Goal: Task Accomplishment & Management: Manage account settings

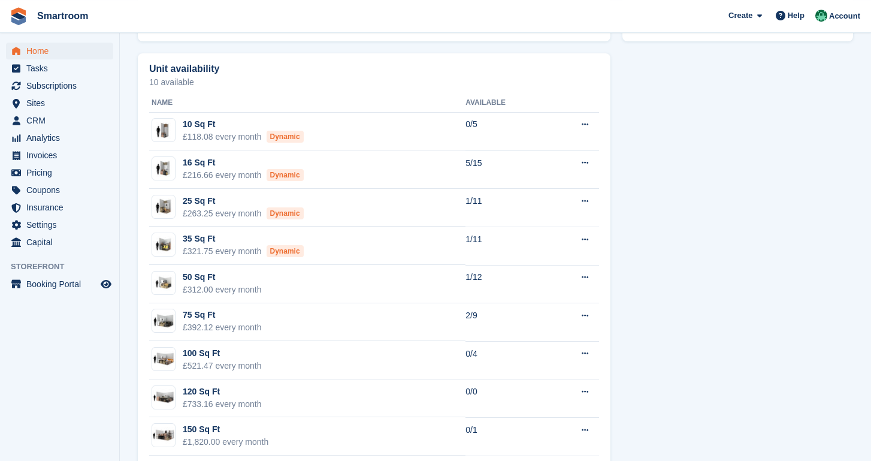
scroll to position [666, 0]
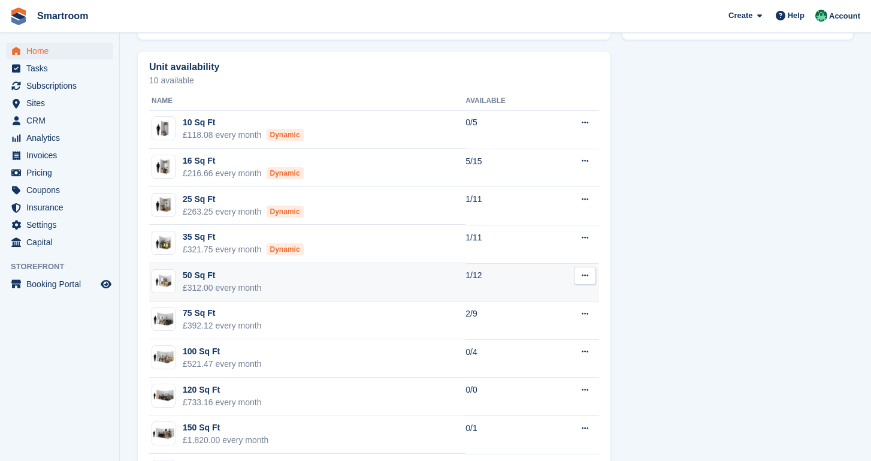
click at [367, 288] on td "50 Sq Ft £312.00 every month" at bounding box center [307, 282] width 316 height 38
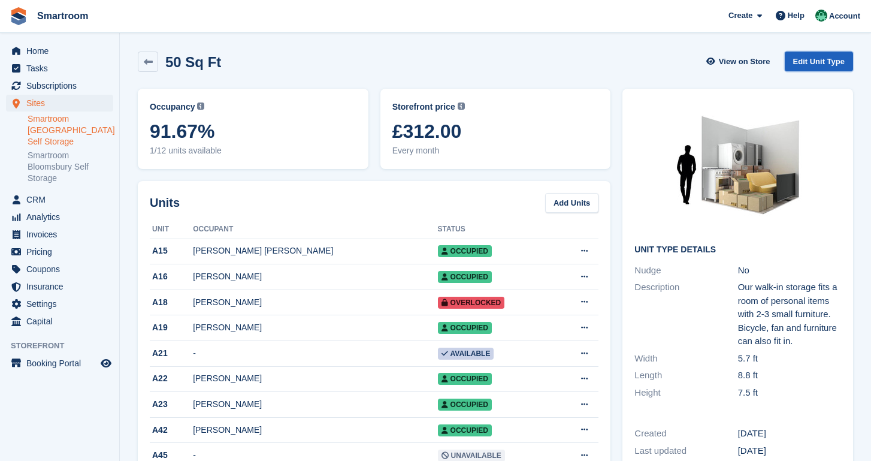
click at [799, 65] on link "Edit Unit Type" at bounding box center [819, 62] width 68 height 20
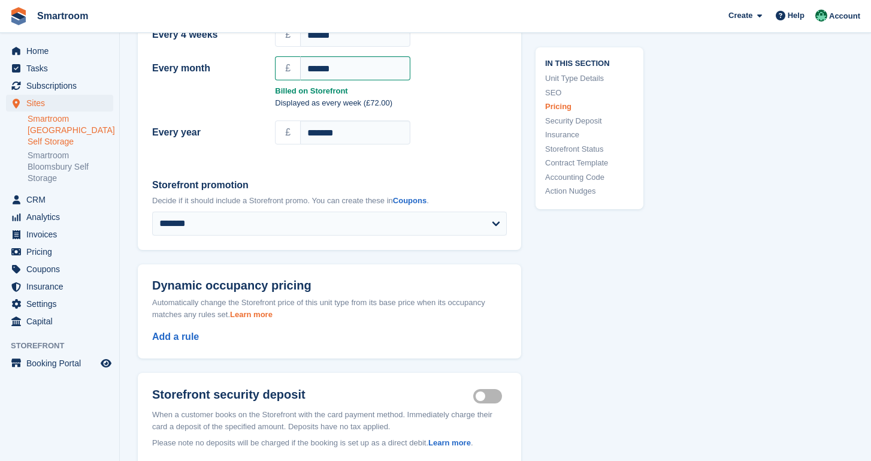
scroll to position [1297, 0]
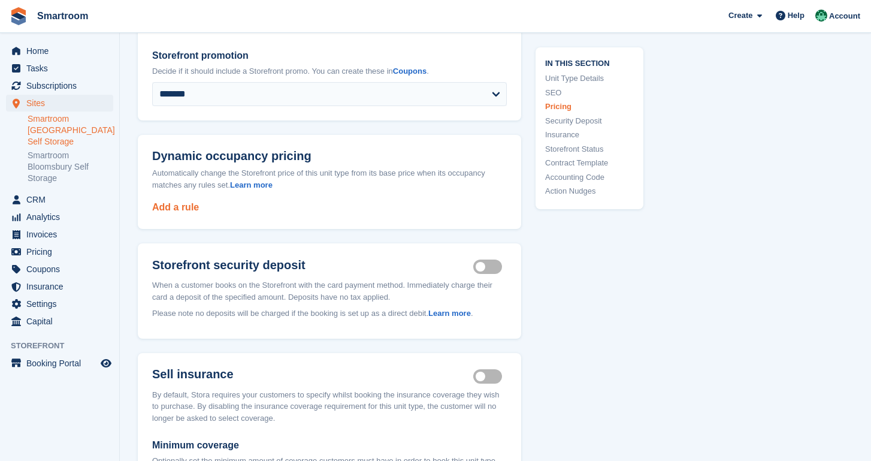
click at [160, 212] on link "Add a rule" at bounding box center [175, 207] width 47 height 10
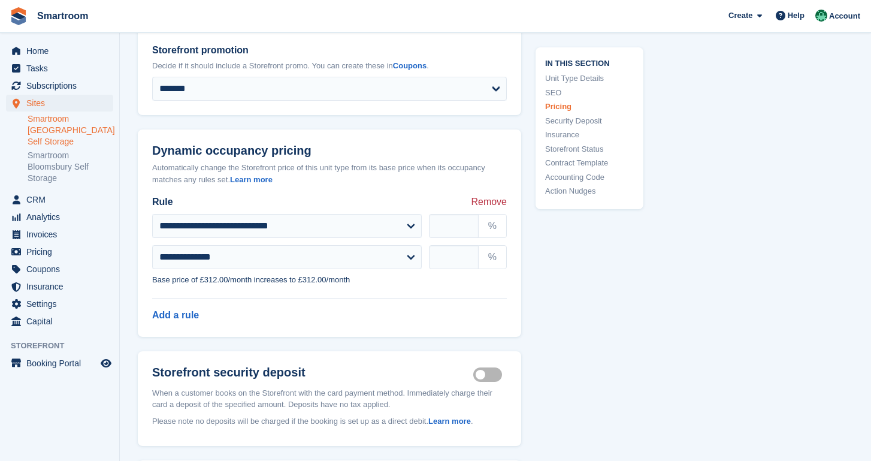
scroll to position [1328, 0]
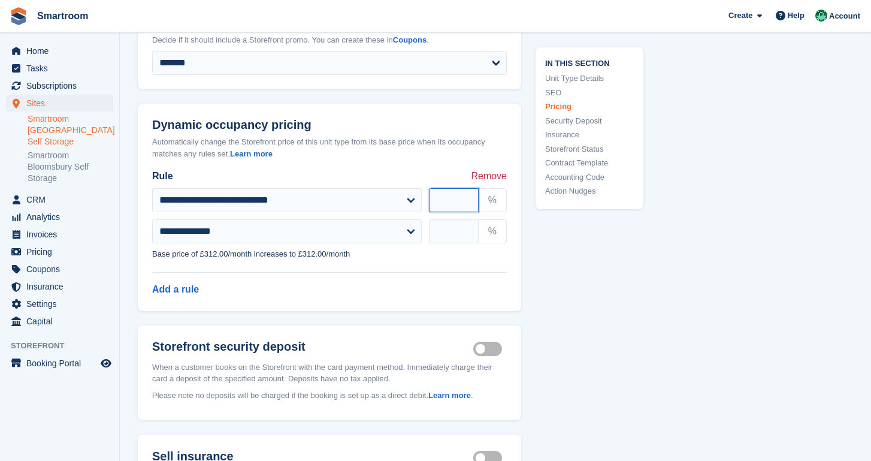
click at [455, 212] on input "number" at bounding box center [454, 200] width 50 height 24
type input "**"
click at [457, 243] on input "text" at bounding box center [454, 231] width 50 height 24
click at [398, 311] on div "Add a rule" at bounding box center [329, 296] width 383 height 29
click at [458, 243] on input "**" at bounding box center [454, 231] width 50 height 24
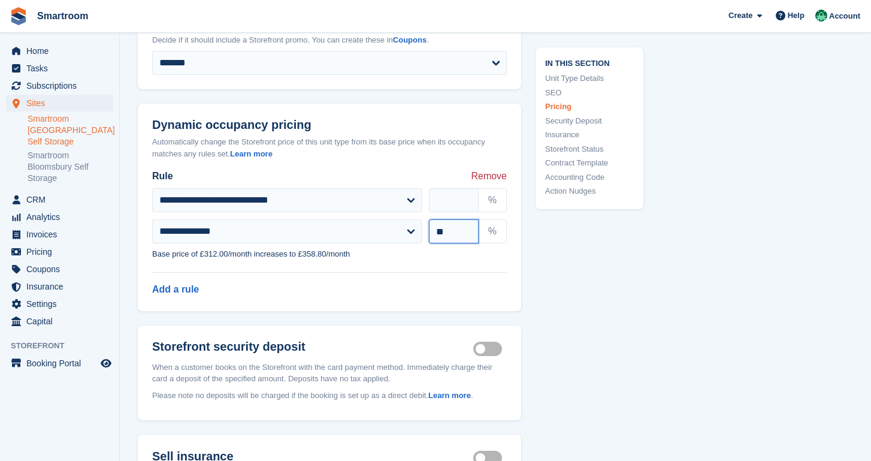
type input "**"
click at [371, 282] on div "**********" at bounding box center [329, 225] width 383 height 113
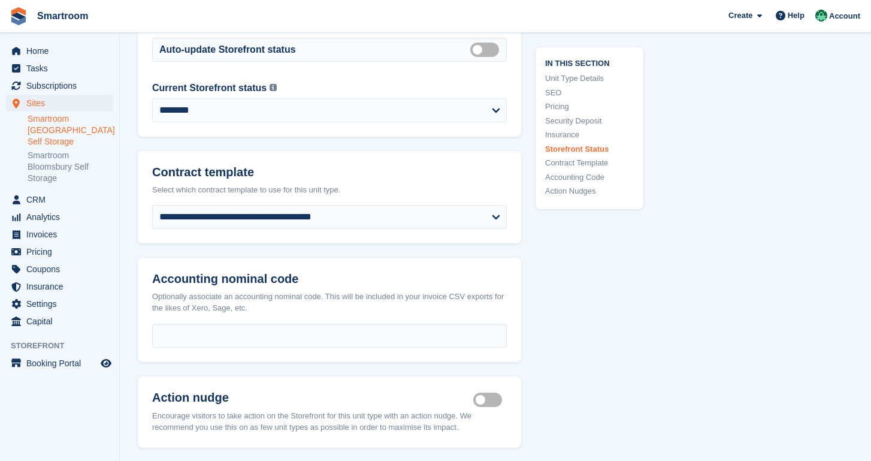
scroll to position [2382, 0]
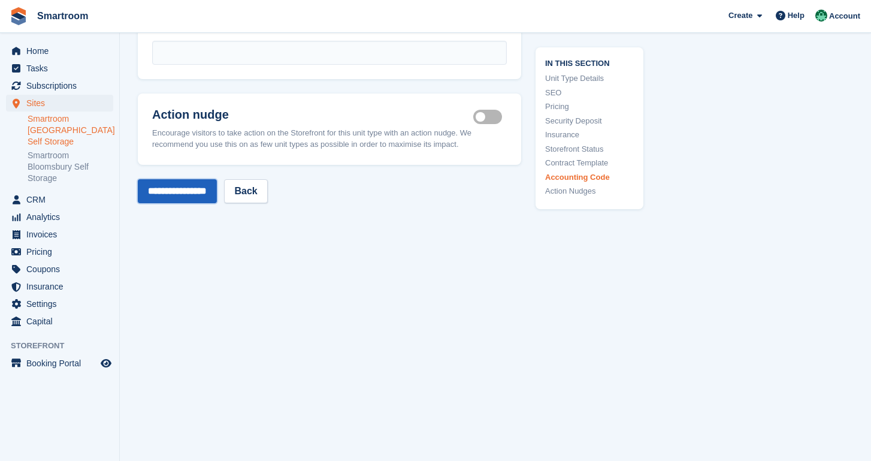
click at [213, 195] on input "**********" at bounding box center [177, 191] width 79 height 24
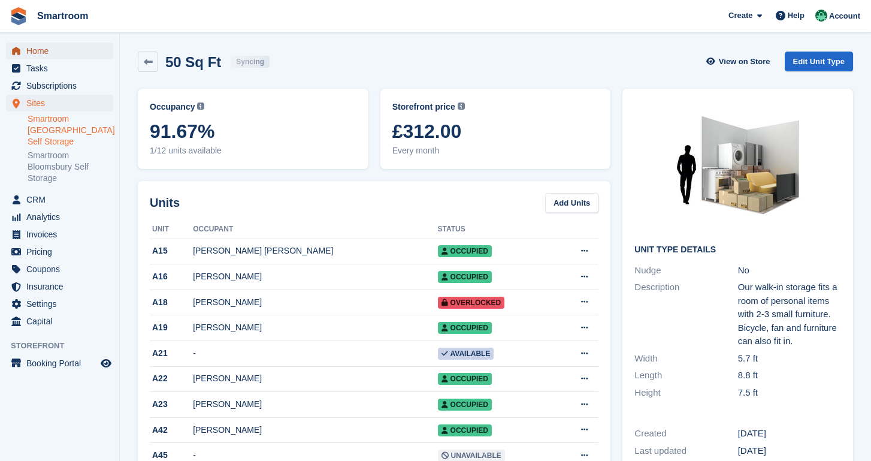
click at [49, 52] on span "Home" at bounding box center [62, 51] width 72 height 17
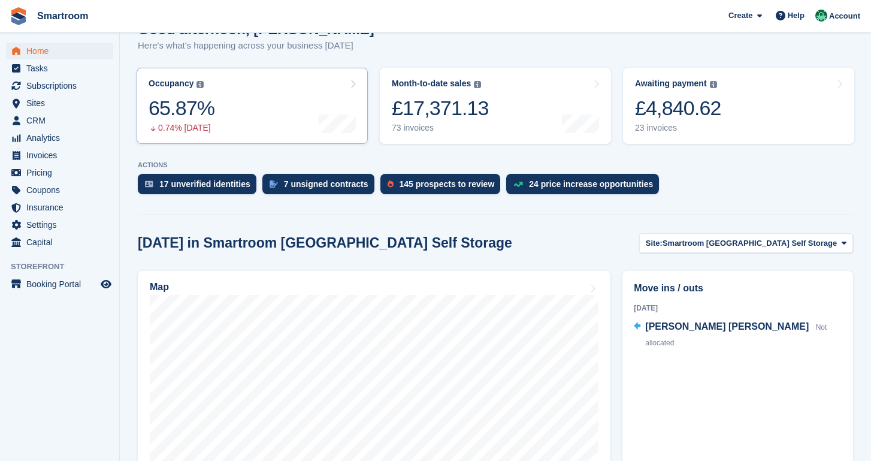
scroll to position [124, 0]
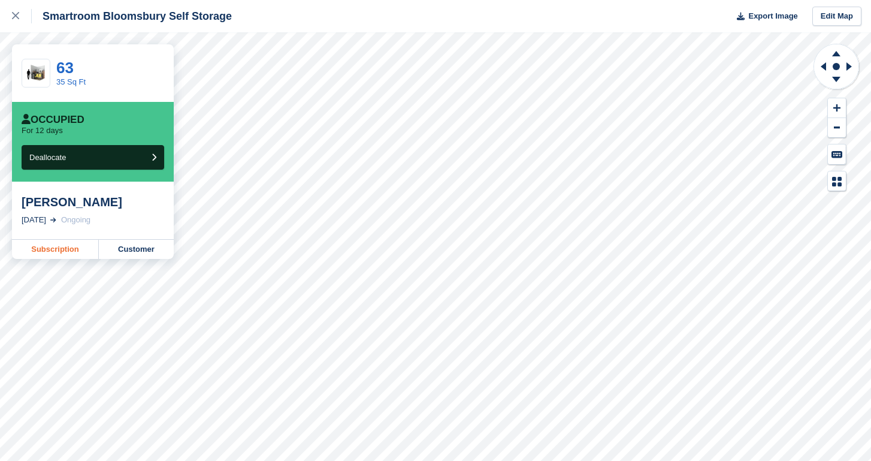
click at [55, 257] on link "Subscription" at bounding box center [55, 249] width 87 height 19
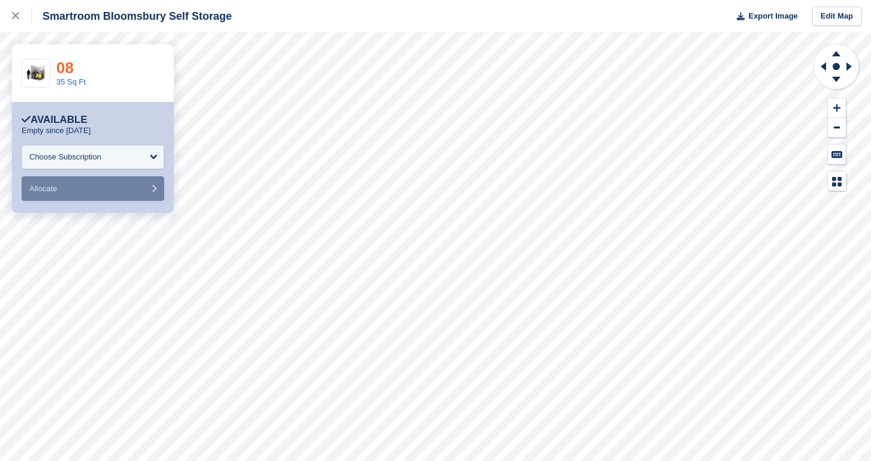
click at [74, 67] on link "08" at bounding box center [64, 68] width 17 height 18
click at [13, 27] on link at bounding box center [16, 16] width 32 height 32
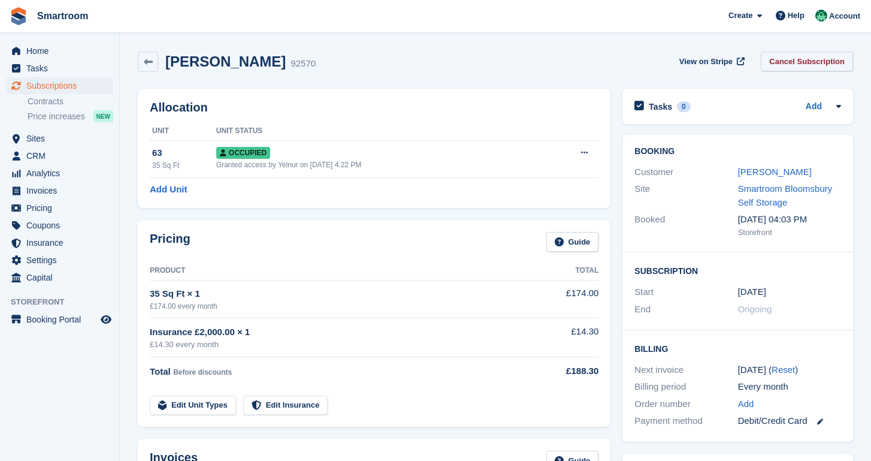
click at [792, 67] on link "Cancel Subscription" at bounding box center [807, 62] width 92 height 20
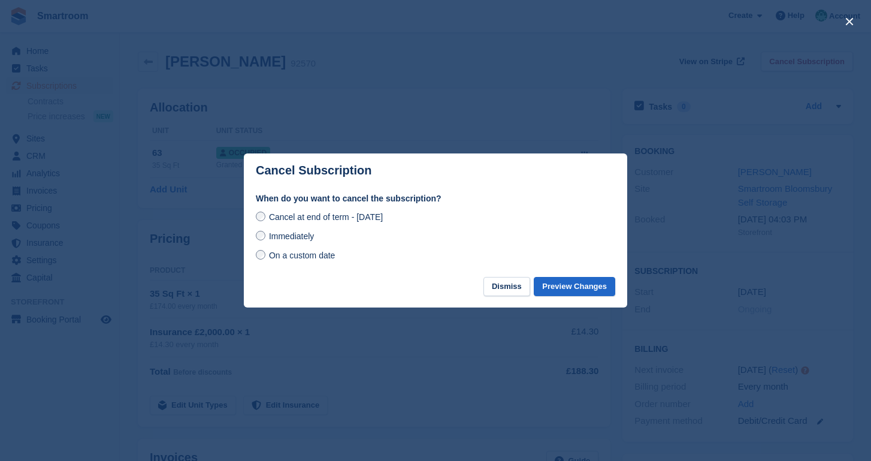
click at [309, 256] on span "On a custom date" at bounding box center [302, 255] width 67 height 10
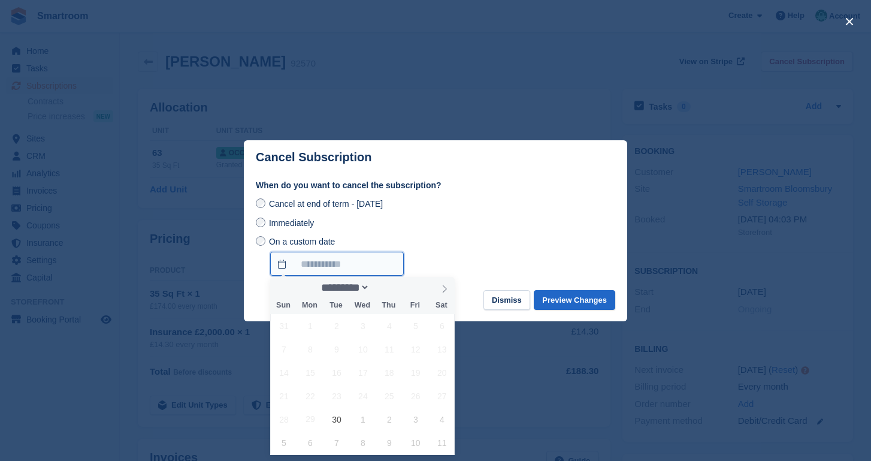
click at [342, 261] on input "On a custom date" at bounding box center [337, 264] width 134 height 24
click at [446, 290] on icon at bounding box center [444, 289] width 8 height 8
select select "*"
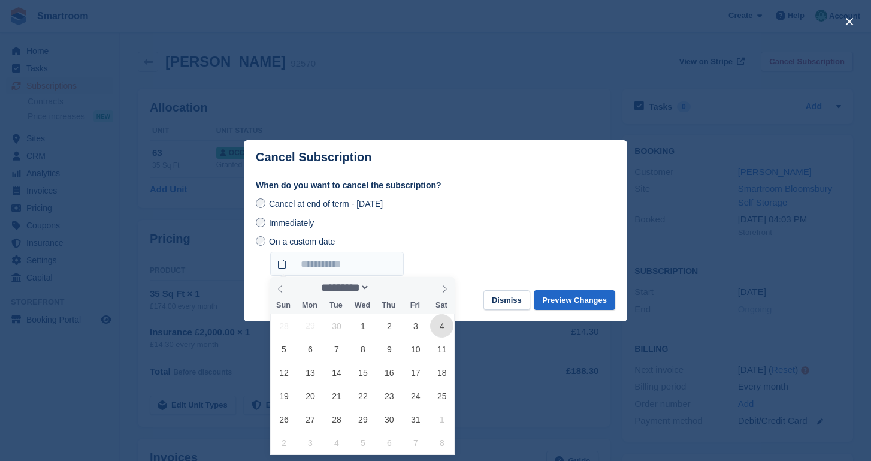
click at [449, 326] on span "4" at bounding box center [441, 325] width 23 height 23
type input "**********"
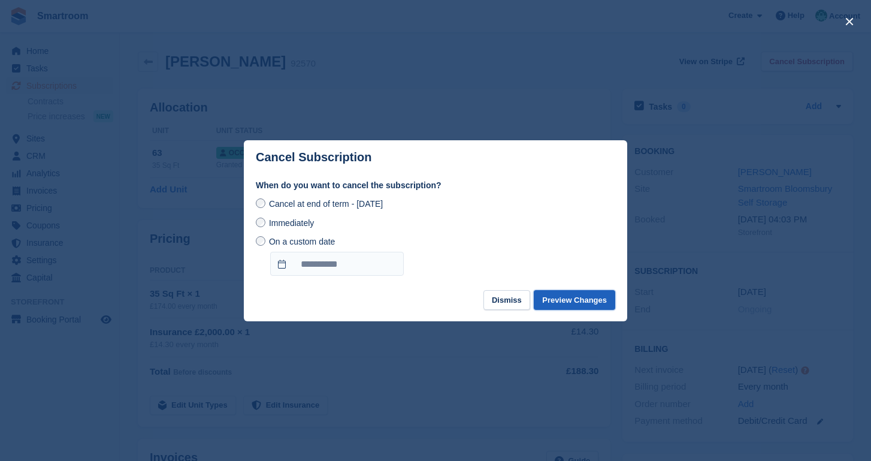
click at [573, 301] on button "Preview Changes" at bounding box center [574, 300] width 81 height 20
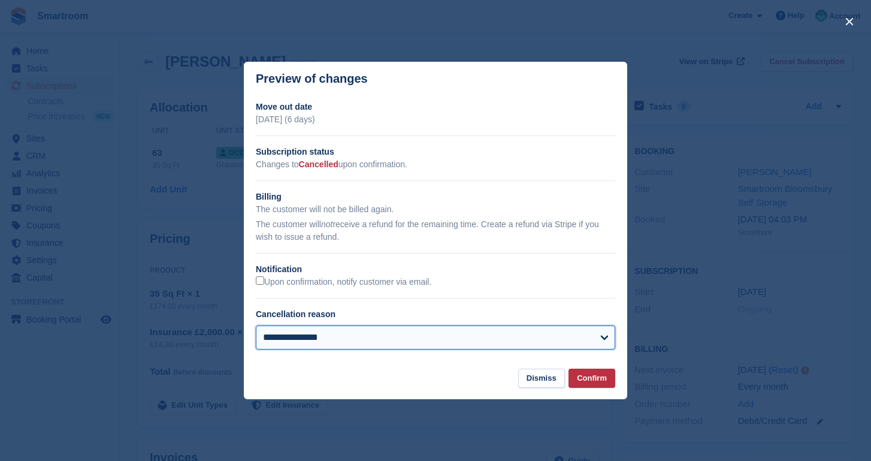
click at [256, 325] on select "**********" at bounding box center [435, 337] width 359 height 24
select select "**********"
click option "**********" at bounding box center [0, 0] width 0 height 0
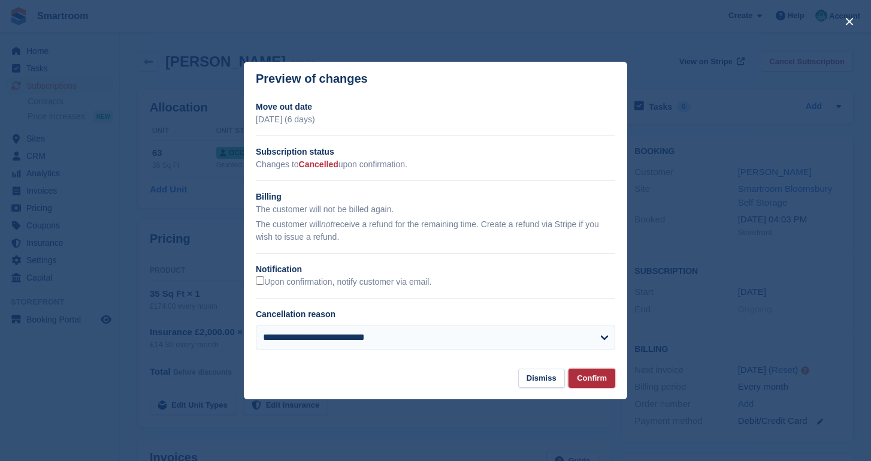
click at [596, 382] on button "Confirm" at bounding box center [592, 378] width 47 height 20
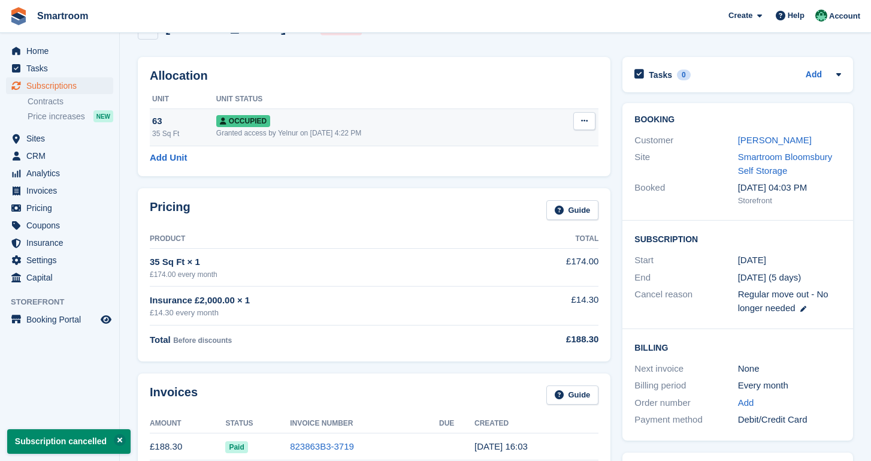
scroll to position [18, 0]
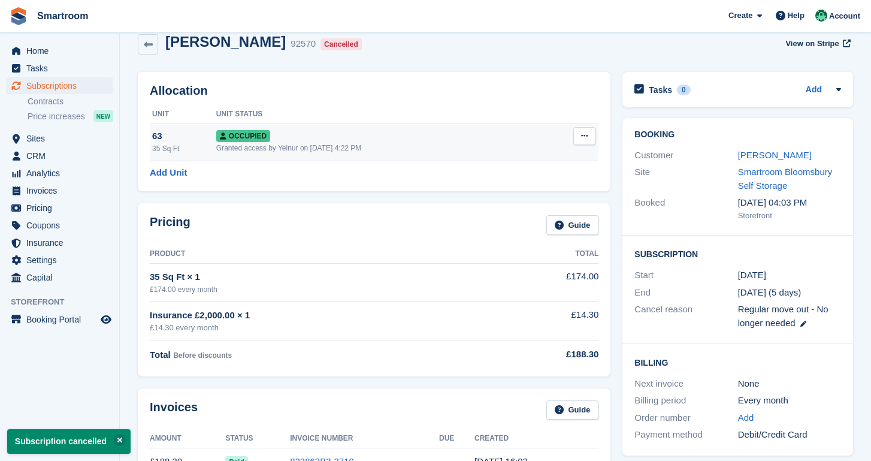
click at [585, 134] on icon at bounding box center [584, 136] width 7 height 8
click at [528, 206] on p "Deallocate" at bounding box center [538, 201] width 104 height 16
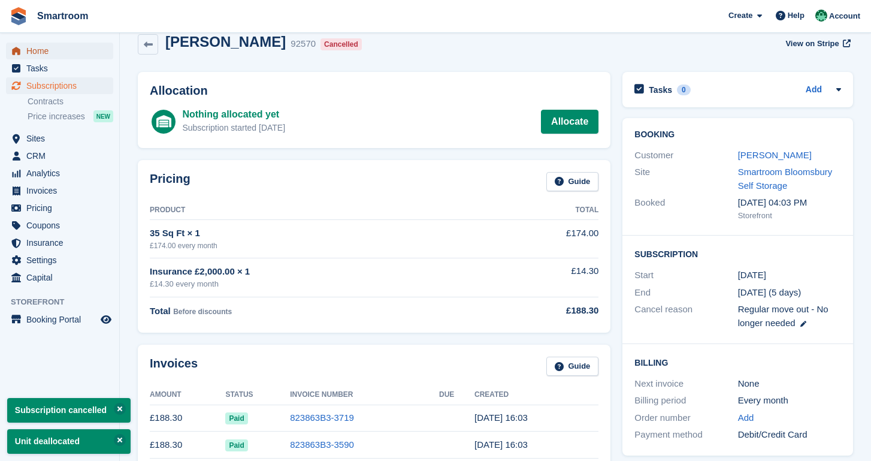
click at [40, 46] on span "Home" at bounding box center [62, 51] width 72 height 17
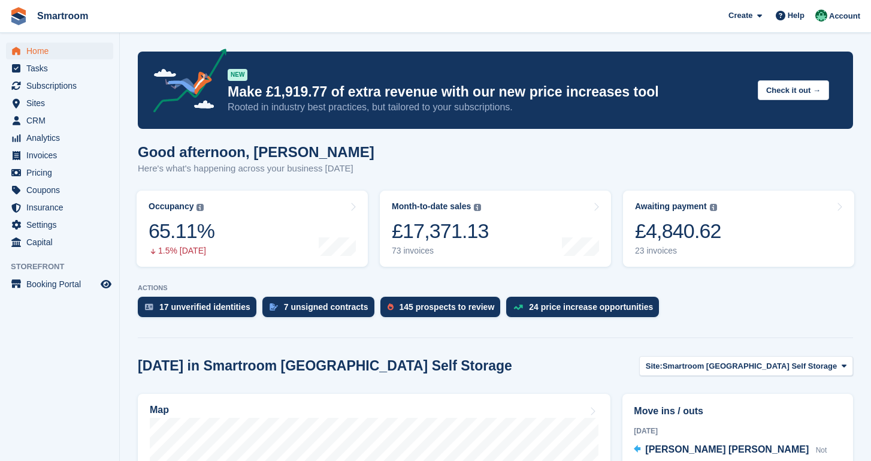
scroll to position [307, 0]
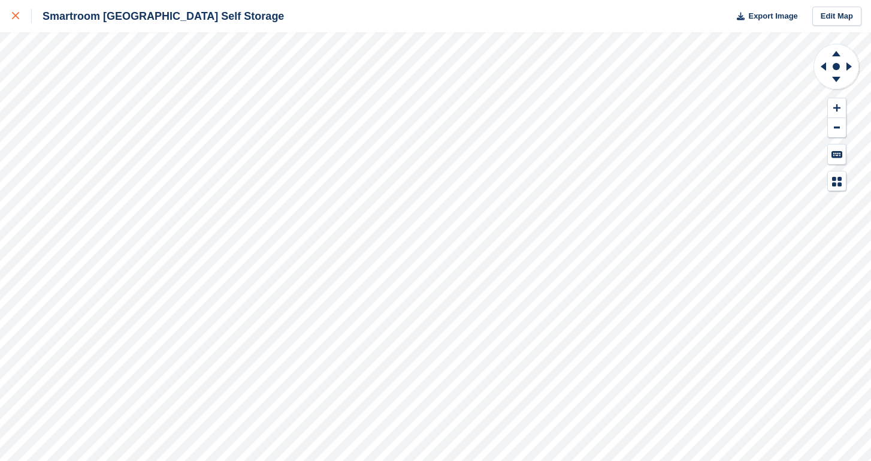
click at [11, 16] on link at bounding box center [16, 16] width 32 height 32
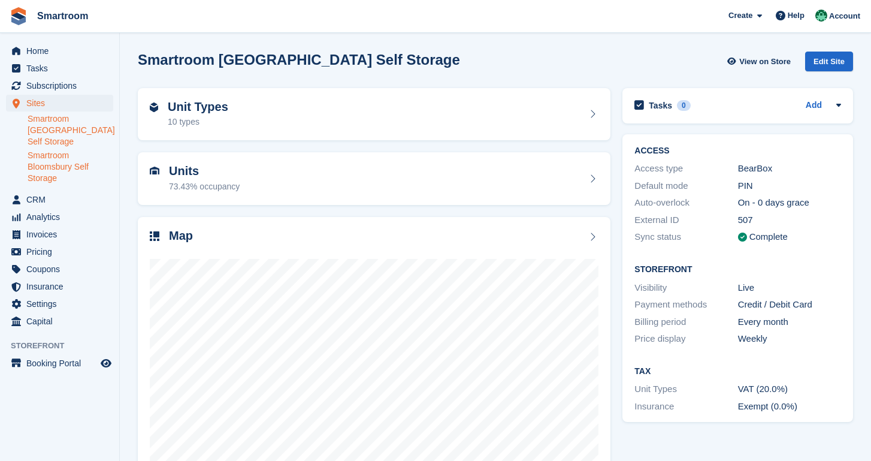
click at [65, 171] on link "Smartroom Bloomsbury Self Storage" at bounding box center [71, 167] width 86 height 34
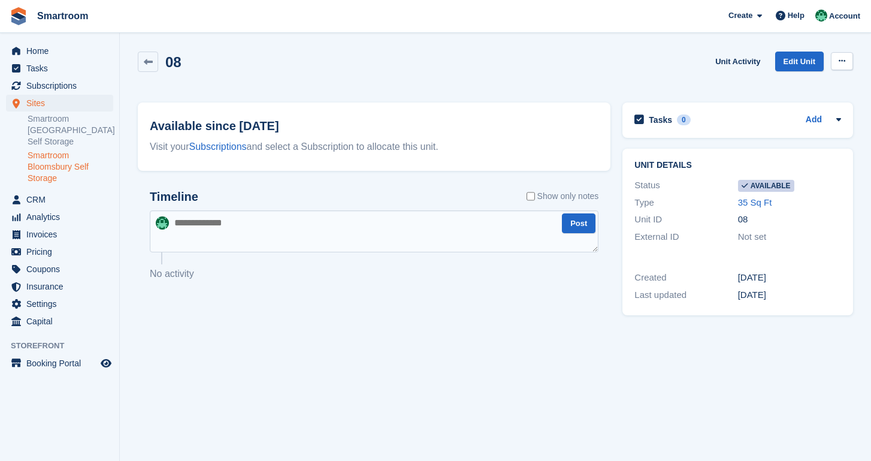
click at [833, 62] on button at bounding box center [842, 61] width 22 height 18
click at [801, 86] on p "Make unavailable" at bounding box center [796, 85] width 104 height 16
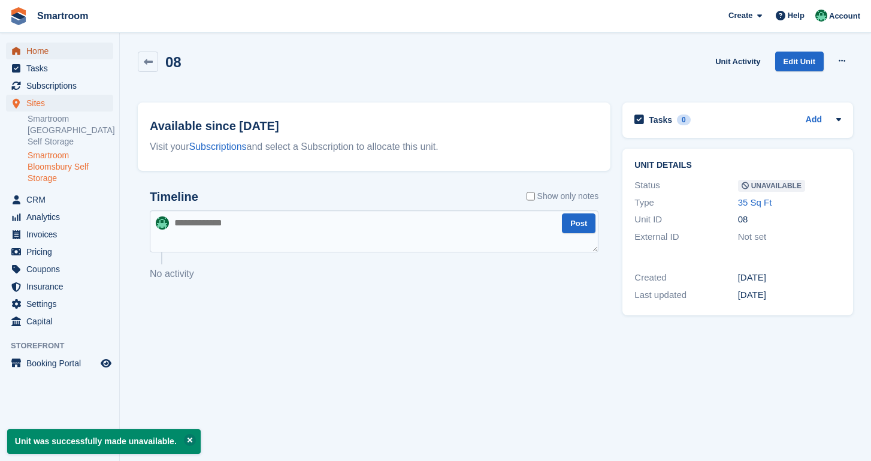
click at [32, 50] on span "Home" at bounding box center [62, 51] width 72 height 17
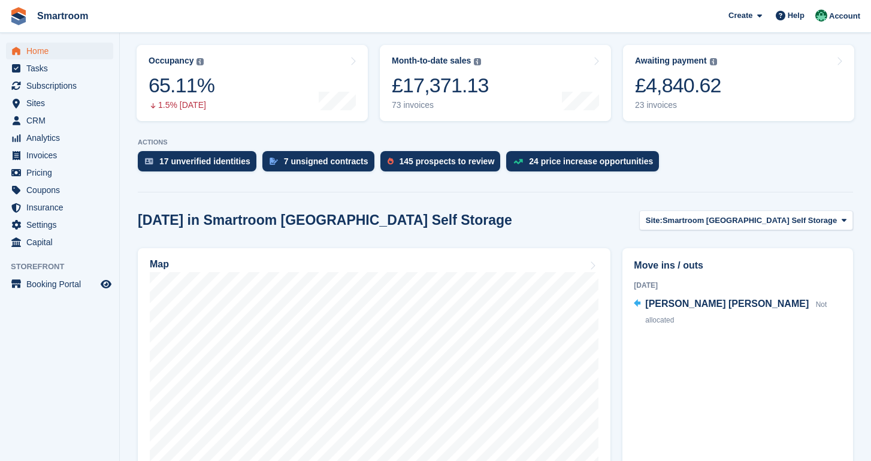
scroll to position [147, 0]
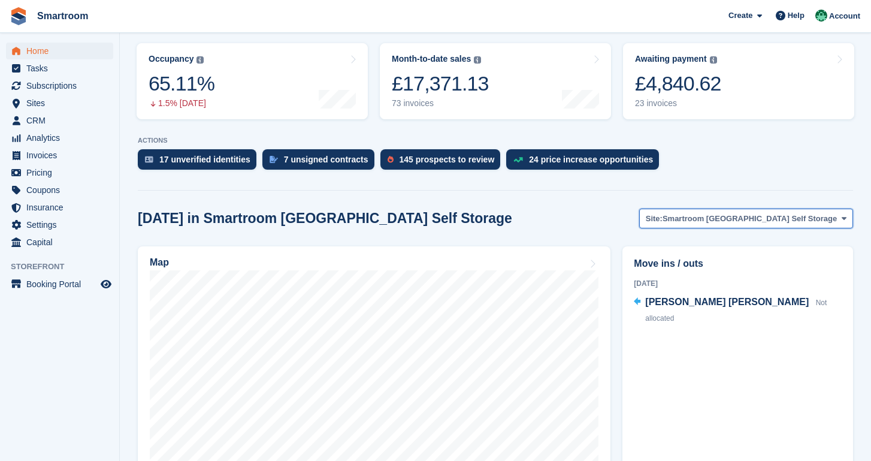
click at [712, 215] on span "Smartroom [GEOGRAPHIC_DATA] Self Storage" at bounding box center [750, 219] width 174 height 12
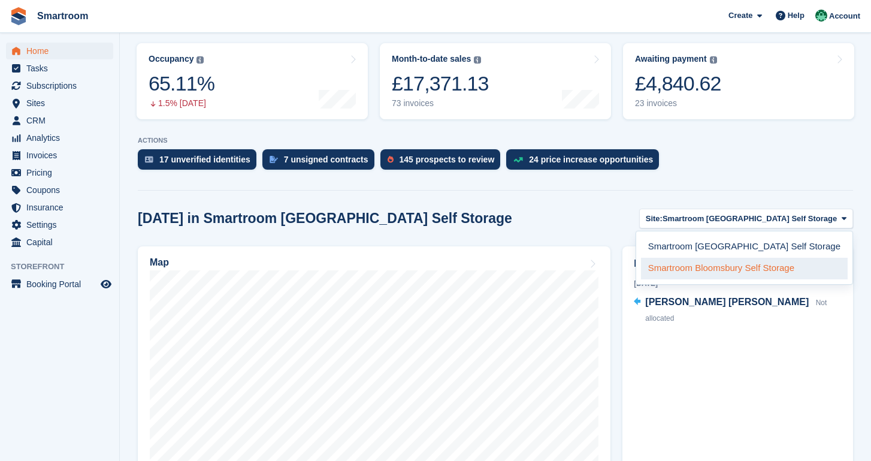
click at [691, 267] on link "Smartroom Bloomsbury Self Storage" at bounding box center [744, 269] width 207 height 22
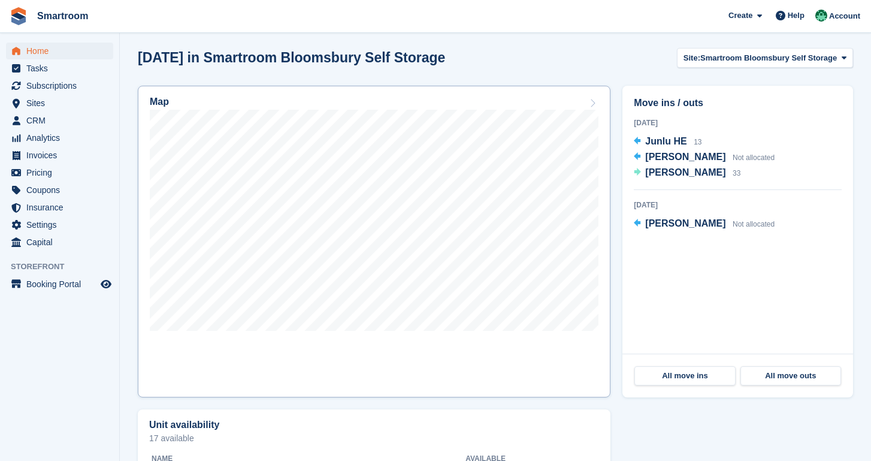
scroll to position [311, 0]
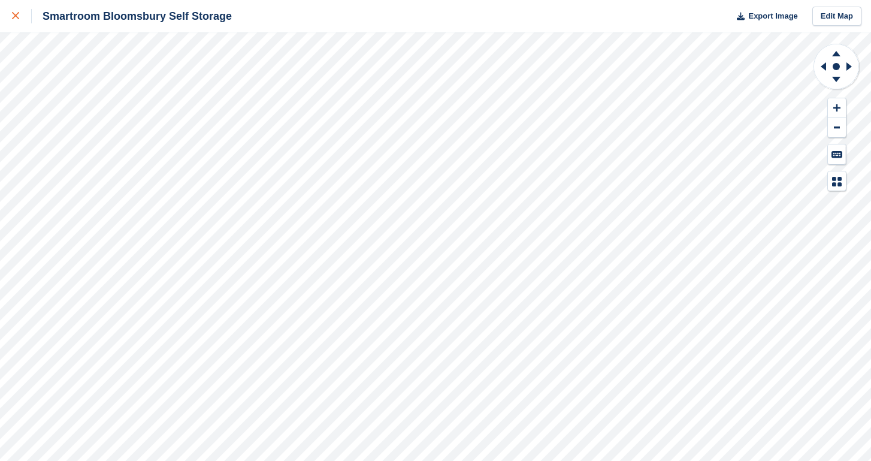
click at [13, 23] on div at bounding box center [22, 16] width 20 height 14
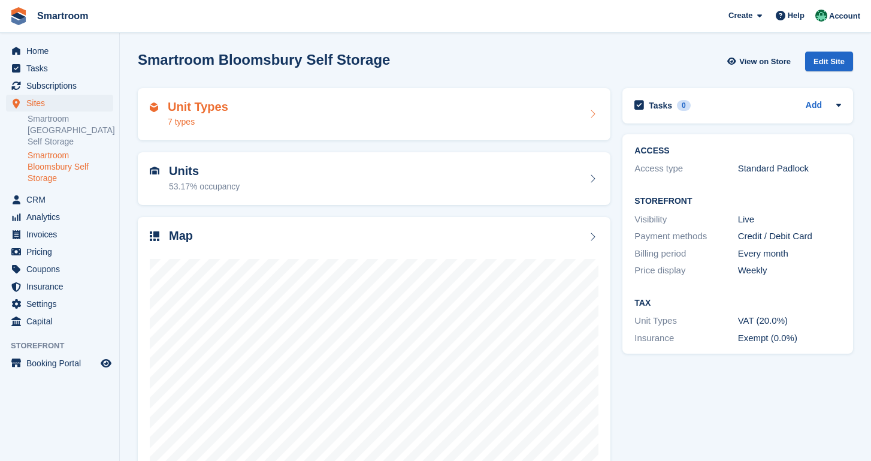
click at [291, 119] on div "Unit Types 7 types" at bounding box center [374, 114] width 449 height 29
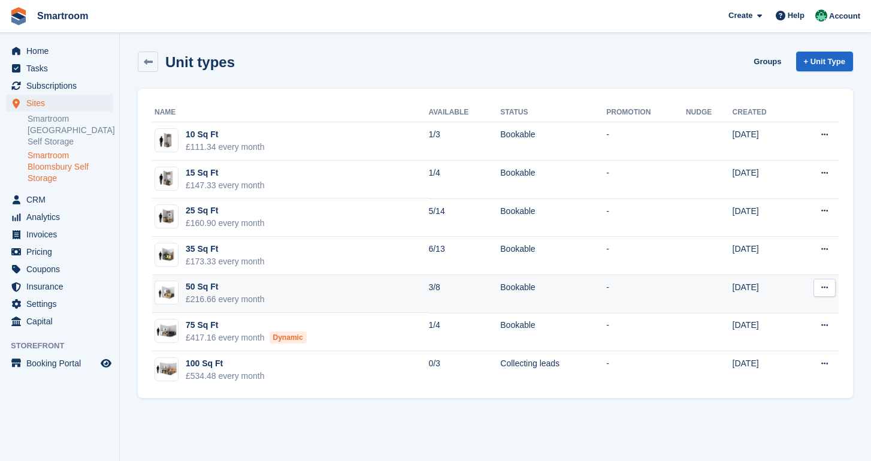
click at [824, 289] on icon at bounding box center [824, 287] width 7 height 8
click at [766, 310] on p "Edit unit type" at bounding box center [778, 311] width 104 height 16
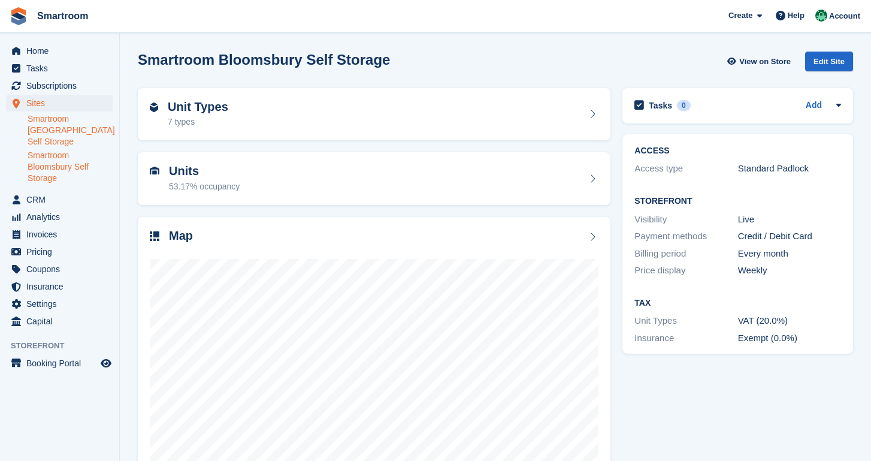
click at [52, 126] on link "Smartroom [GEOGRAPHIC_DATA] Self Storage" at bounding box center [71, 130] width 86 height 34
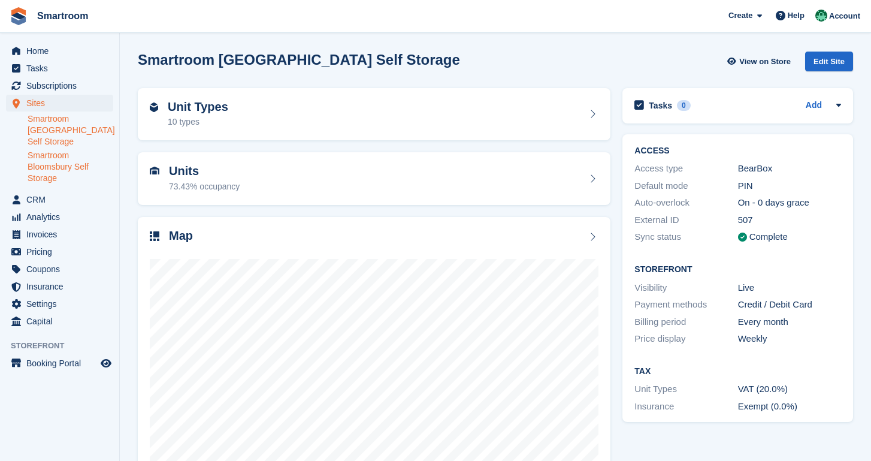
click at [68, 157] on link "Smartroom Bloomsbury Self Storage" at bounding box center [71, 167] width 86 height 34
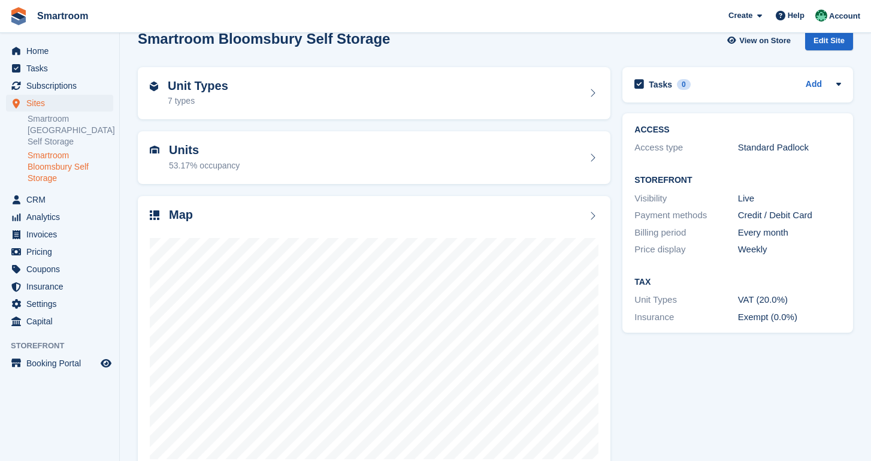
scroll to position [50, 0]
